Goal: Information Seeking & Learning: Find specific fact

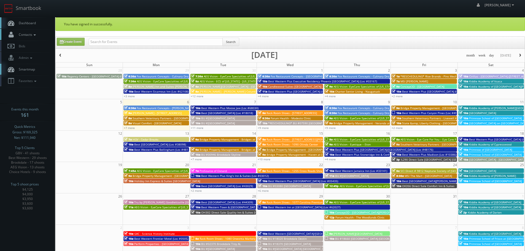
click at [40, 34] on link "Contacts" at bounding box center [27, 34] width 55 height 11
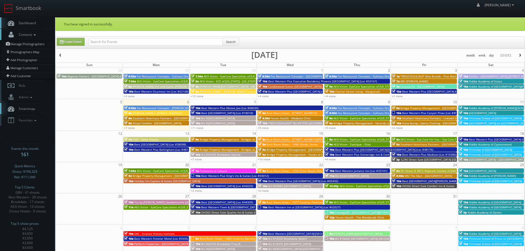
click at [37, 33] on icon at bounding box center [34, 35] width 5 height 4
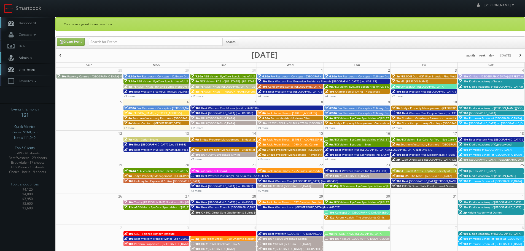
click at [33, 54] on link "Admin" at bounding box center [27, 57] width 55 height 11
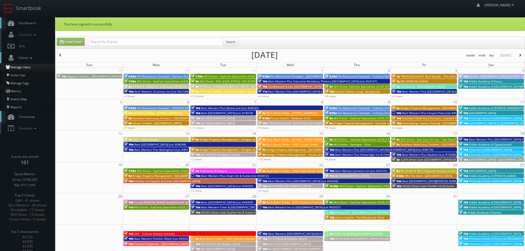
click at [23, 68] on link "Manage Users" at bounding box center [27, 67] width 55 height 8
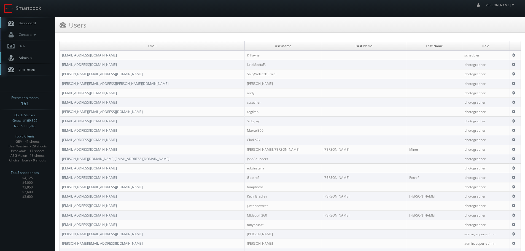
click at [31, 57] on icon at bounding box center [31, 58] width 5 height 4
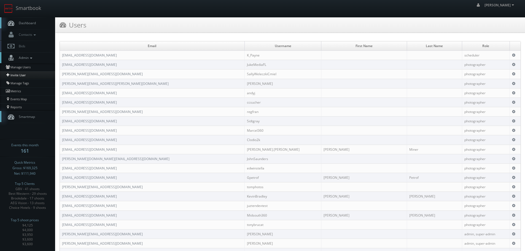
click at [24, 77] on link "Invite User" at bounding box center [27, 75] width 55 height 8
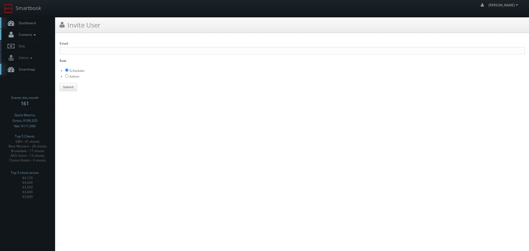
click at [32, 36] on span "Contacts" at bounding box center [26, 34] width 21 height 5
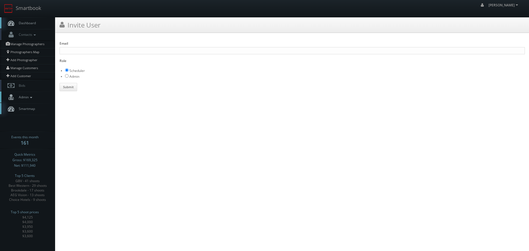
click at [29, 97] on span "Admin" at bounding box center [25, 97] width 18 height 5
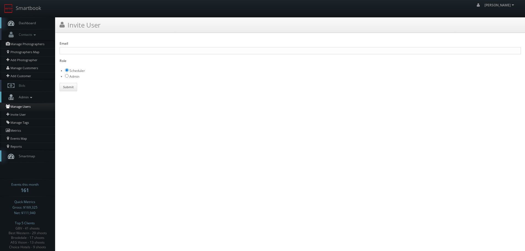
click at [23, 107] on link "Manage Users" at bounding box center [27, 107] width 55 height 8
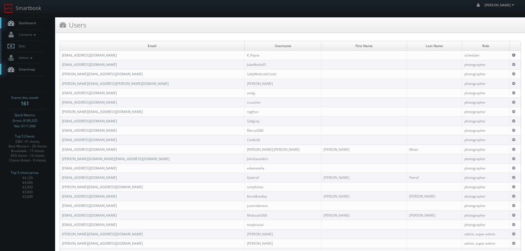
click at [515, 55] on icon at bounding box center [513, 55] width 3 height 4
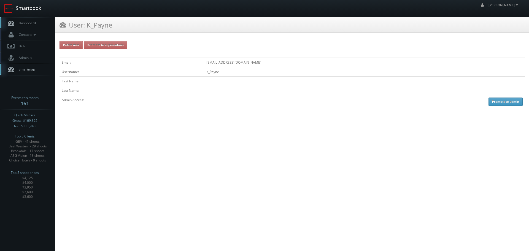
click at [27, 6] on link "Smartbook" at bounding box center [22, 8] width 45 height 17
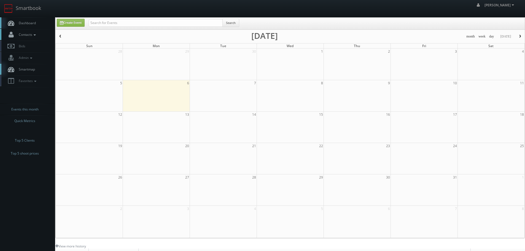
click at [36, 36] on icon at bounding box center [34, 35] width 5 height 4
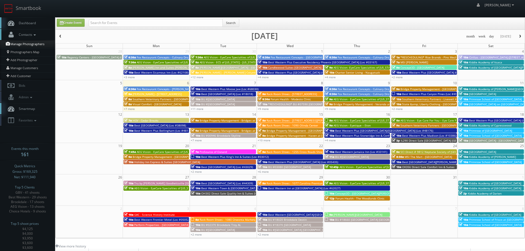
click at [29, 45] on link "Manage Photographers" at bounding box center [27, 44] width 55 height 8
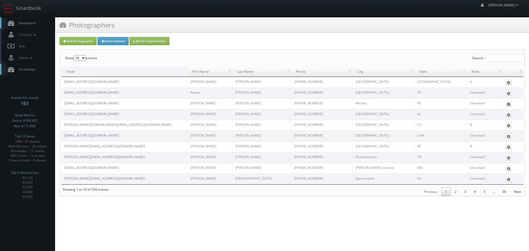
click at [512, 104] on button at bounding box center [508, 104] width 7 height 6
click at [506, 112] on link "Edit" at bounding box center [502, 112] width 17 height 6
click at [507, 103] on icon at bounding box center [508, 104] width 3 height 4
click at [505, 110] on link "Edit" at bounding box center [502, 112] width 17 height 6
click at [115, 41] on link "View Inactives" at bounding box center [113, 41] width 31 height 8
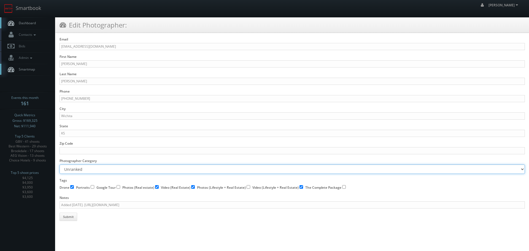
click at [220, 171] on select "Unranked A B C" at bounding box center [291, 168] width 465 height 9
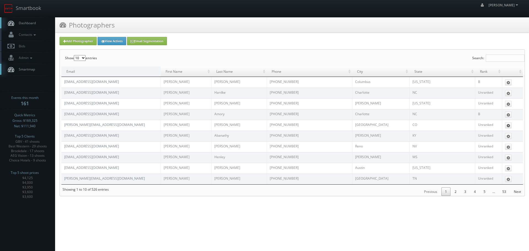
click at [509, 125] on icon at bounding box center [508, 126] width 3 height 4
click at [504, 135] on link "Edit" at bounding box center [502, 134] width 17 height 6
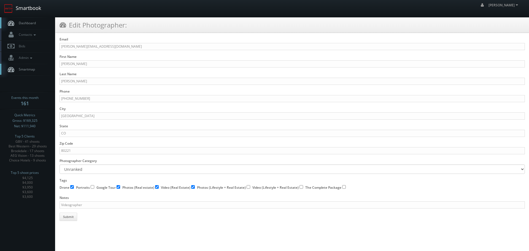
click at [34, 10] on link "Smartbook" at bounding box center [22, 8] width 45 height 17
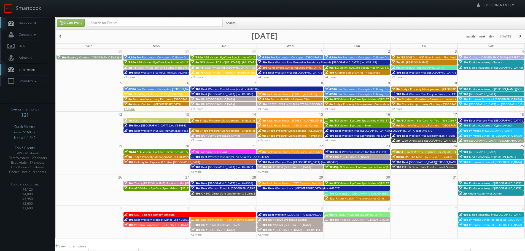
click at [126, 109] on link "+7 more" at bounding box center [129, 109] width 11 height 4
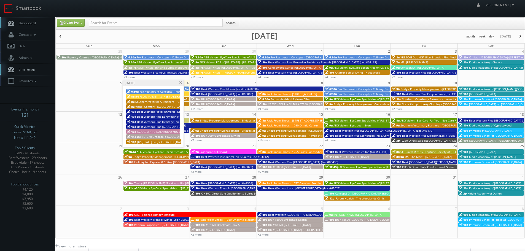
click at [180, 83] on span at bounding box center [181, 82] width 4 height 3
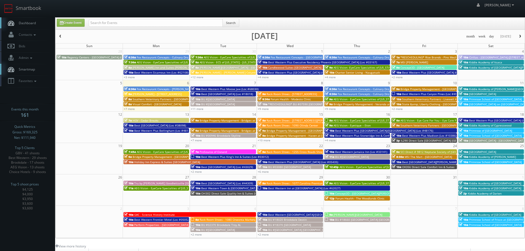
click at [169, 18] on div "Create Event Search" at bounding box center [290, 24] width 469 height 12
click at [171, 24] on input "text" at bounding box center [156, 23] width 134 height 8
click at [180, 28] on div "Search" at bounding box center [164, 24] width 150 height 11
click at [181, 24] on input "text" at bounding box center [156, 23] width 134 height 8
type input "21035"
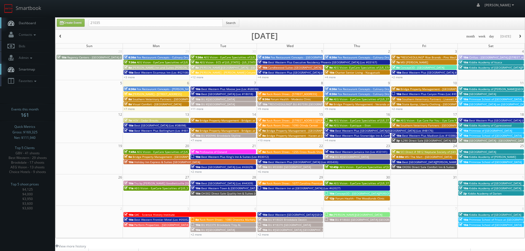
click at [233, 27] on span "Search" at bounding box center [231, 24] width 17 height 11
click at [233, 25] on button "Search" at bounding box center [230, 23] width 17 height 8
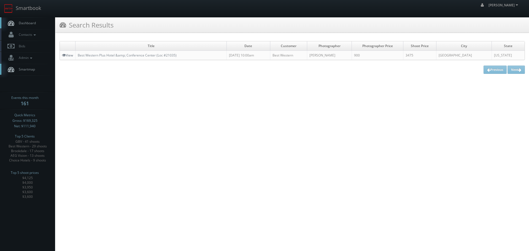
click at [72, 55] on link "View" at bounding box center [67, 55] width 11 height 5
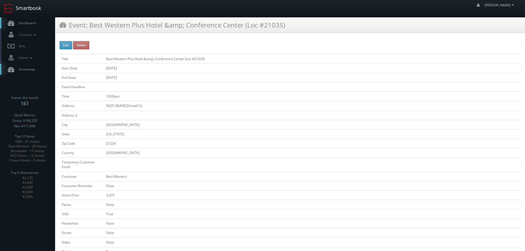
click at [20, 2] on link "Smartbook" at bounding box center [22, 8] width 45 height 17
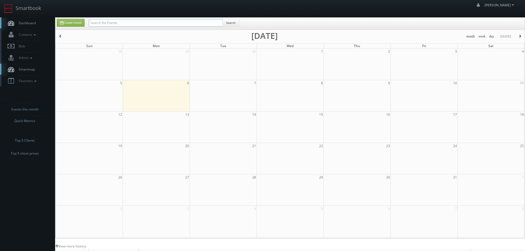
click at [177, 21] on input "text" at bounding box center [156, 23] width 134 height 8
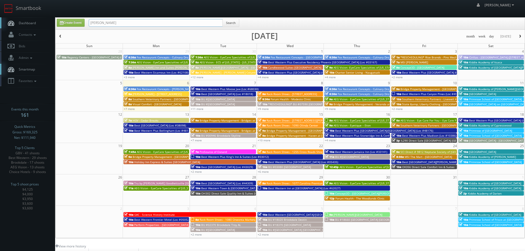
type input "[PERSON_NAME]"
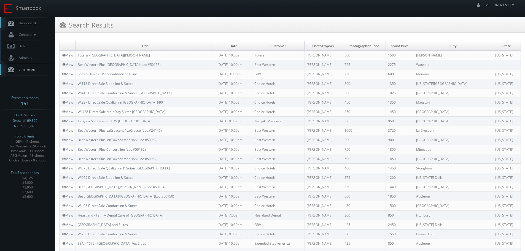
click at [68, 66] on link "View" at bounding box center [67, 64] width 11 height 5
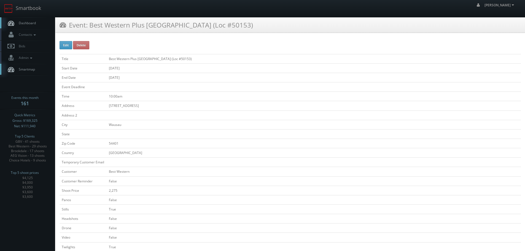
drag, startPoint x: 261, startPoint y: 16, endPoint x: 245, endPoint y: 24, distance: 18.0
click at [266, 24] on div "Event: Best Western Plus [GEOGRAPHIC_DATA] (Loc #50153)" at bounding box center [289, 24] width 469 height 15
click at [282, 23] on div "Event: Best Western Plus Wausau Tower Inn (Loc #50153)" at bounding box center [289, 24] width 469 height 15
click at [320, 25] on div "Event: Best Western Plus Wausau Tower Inn (Loc #50153)" at bounding box center [289, 24] width 469 height 15
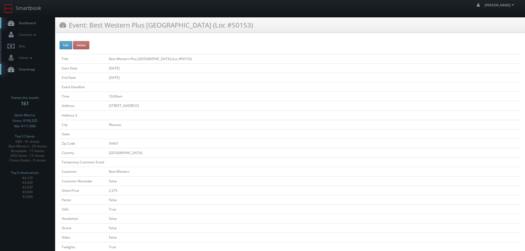
drag, startPoint x: 281, startPoint y: 27, endPoint x: 220, endPoint y: 25, distance: 61.2
click at [63, 23] on div "Event: Best Western Plus Wausau Tower Inn (Loc #50153)" at bounding box center [289, 24] width 469 height 15
click at [218, 18] on div "Event: Best Western Plus Wausau Tower Inn (Loc #50153)" at bounding box center [289, 24] width 469 height 15
click at [33, 9] on link "Smartbook" at bounding box center [22, 8] width 45 height 17
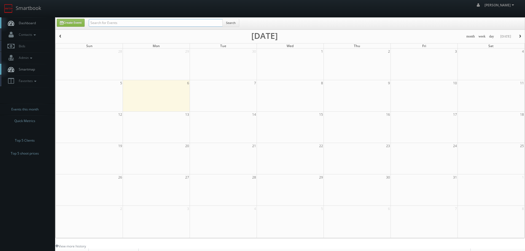
click at [134, 20] on input "text" at bounding box center [156, 23] width 134 height 8
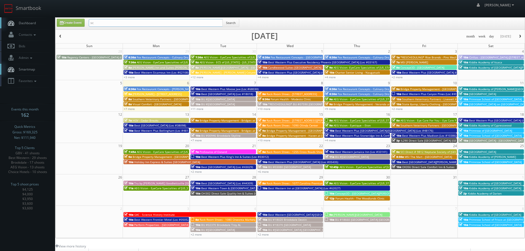
type input "s"
click at [141, 24] on input "text" at bounding box center [156, 23] width 134 height 8
type input "21035"
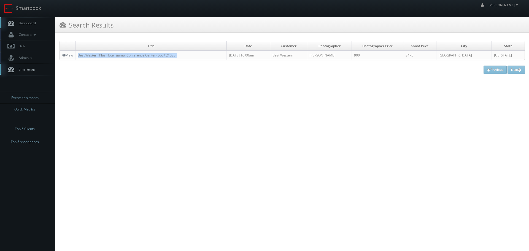
drag, startPoint x: 191, startPoint y: 55, endPoint x: 78, endPoint y: 55, distance: 113.2
click at [78, 55] on td "Best Western Plus Hotel &amp; Conference Center (Loc #21035)" at bounding box center [150, 55] width 151 height 9
copy link "Best Western Plus Hotel &amp; Conference Center (Loc #21035)"
click at [25, 7] on link "Smartbook" at bounding box center [22, 8] width 45 height 17
